Goal: Unclear: Browse casually

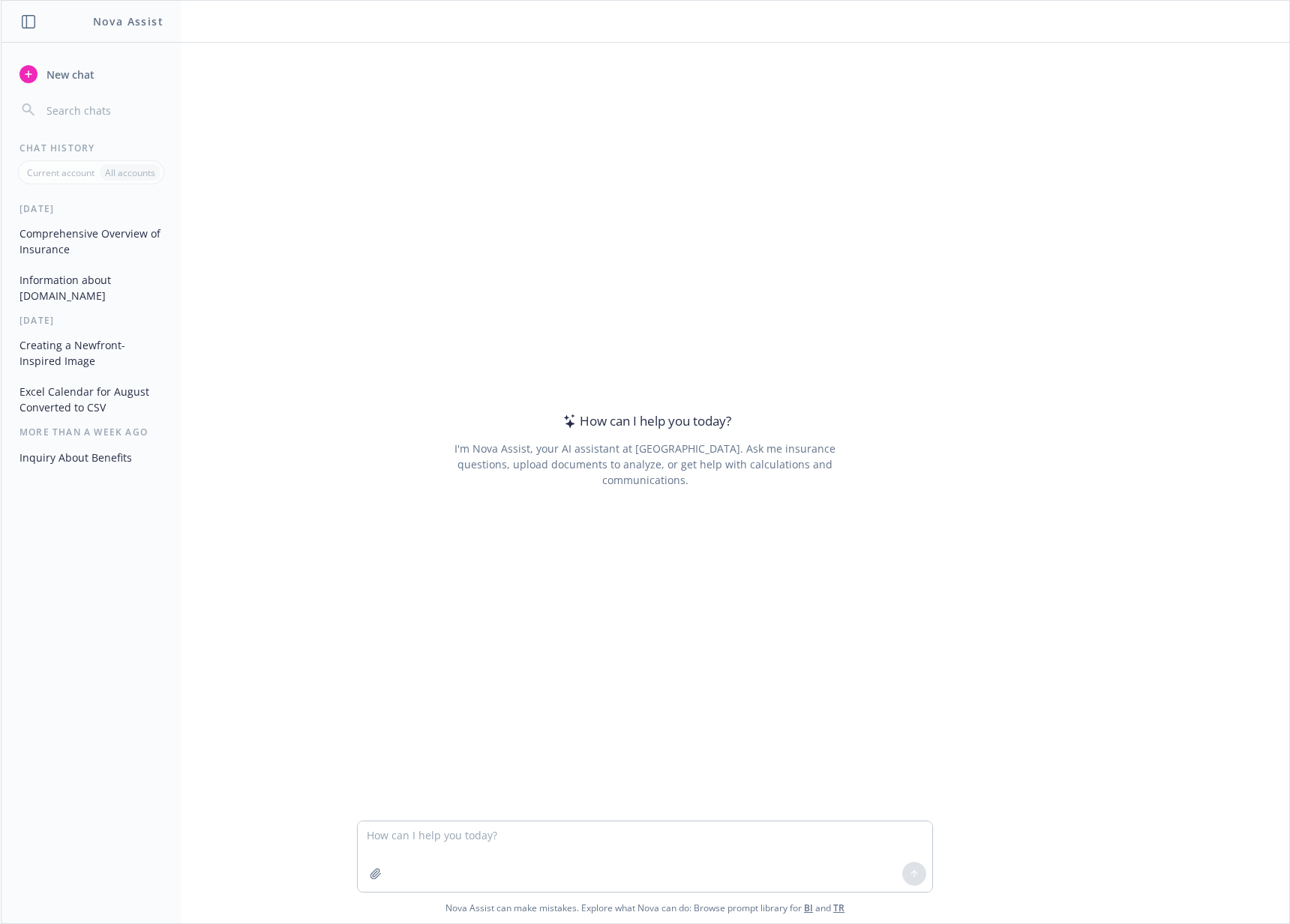
click at [884, 130] on div "How can I help you [DATE]? I'm Nova Assist, your AI assistant at Newfront. Ask …" at bounding box center [645, 449] width 576 height 670
